Goal: Transaction & Acquisition: Obtain resource

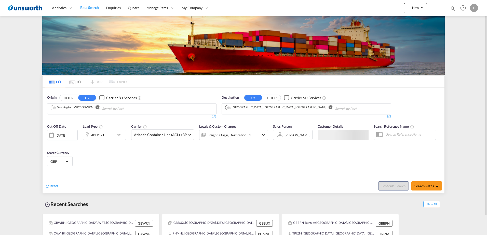
click at [87, 113] on md-chips "Warrington, WRT, GBWRN" at bounding box center [131, 109] width 169 height 11
click at [99, 108] on md-icon "Remove" at bounding box center [97, 107] width 4 height 4
click at [118, 114] on body "Analytics Reports Dashboard Rate Search Enquiries Quotes" at bounding box center [243, 117] width 487 height 235
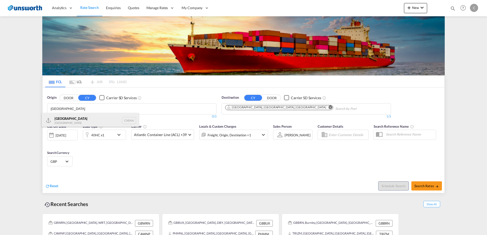
type input "[GEOGRAPHIC_DATA]"
click at [84, 119] on div "Shanghai [GEOGRAPHIC_DATA] CNSHA" at bounding box center [90, 120] width 97 height 15
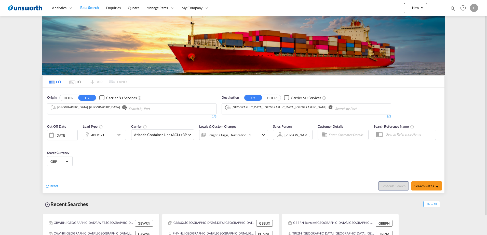
click at [328, 107] on md-icon "Remove" at bounding box center [330, 107] width 4 height 4
type input "[GEOGRAPHIC_DATA]"
click at [255, 119] on div "[GEOGRAPHIC_DATA] way [GEOGRAPHIC_DATA] GBLGP" at bounding box center [264, 120] width 97 height 15
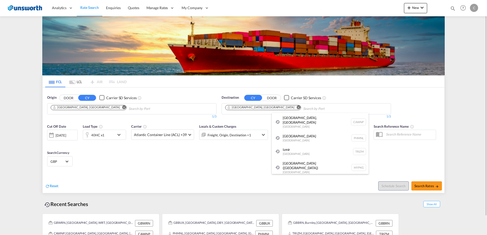
drag, startPoint x: 124, startPoint y: 173, endPoint x: 125, endPoint y: 170, distance: 3.1
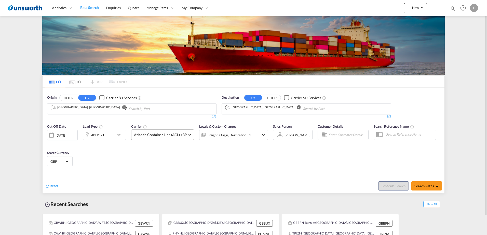
click at [190, 133] on md-select-value "Atlantic Container Line (ACL) +39" at bounding box center [162, 135] width 62 height 10
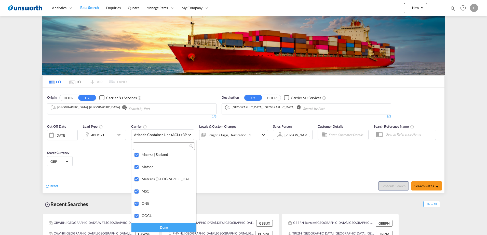
scroll to position [616, 0]
click at [173, 230] on div "Done" at bounding box center [163, 227] width 65 height 9
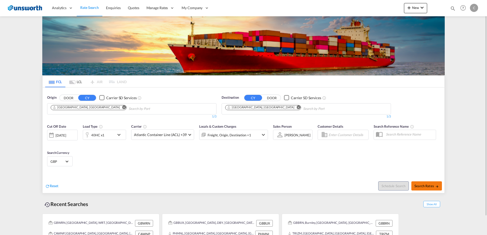
click at [429, 189] on button "Search Rates" at bounding box center [426, 186] width 31 height 9
type input "CNSHA to GBLGP / [DATE]"
